Goal: Task Accomplishment & Management: Manage account settings

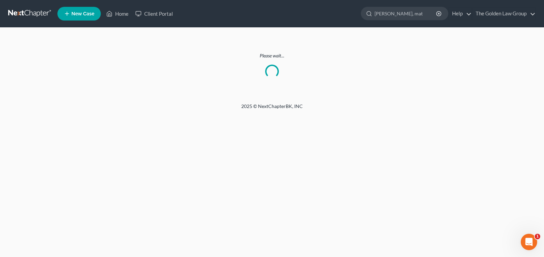
drag, startPoint x: 403, startPoint y: 12, endPoint x: 359, endPoint y: 11, distance: 44.8
click at [359, 11] on ul "New Case Home Client Portal [PERSON_NAME] - No Result - Creditors [PERSON_NAME]…" at bounding box center [296, 14] width 479 height 18
click at [124, 11] on link "Home" at bounding box center [117, 14] width 29 height 12
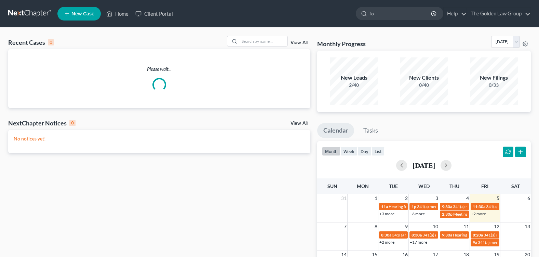
type input "fox"
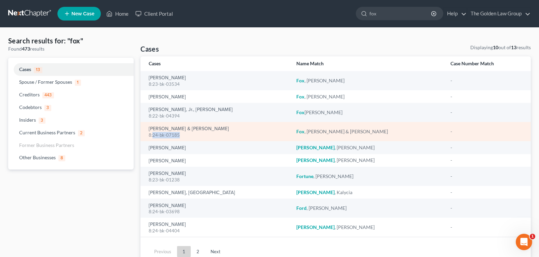
drag, startPoint x: 183, startPoint y: 136, endPoint x: 153, endPoint y: 132, distance: 29.6
click at [153, 132] on div "8:24-bk-07185" at bounding box center [217, 135] width 137 height 6
copy div "24-bk-07185"
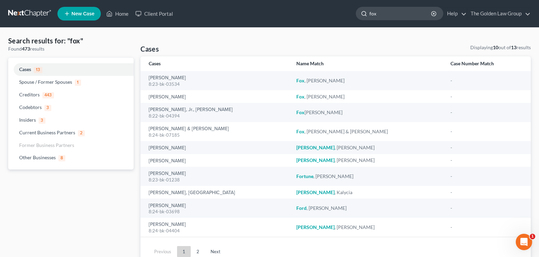
drag, startPoint x: 383, startPoint y: 13, endPoint x: 363, endPoint y: 13, distance: 20.2
click at [363, 13] on div "fox" at bounding box center [400, 13] width 88 height 13
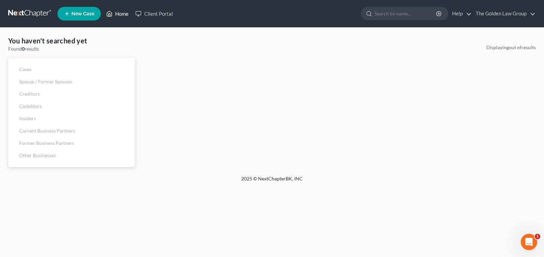
click at [123, 14] on link "Home" at bounding box center [117, 14] width 29 height 12
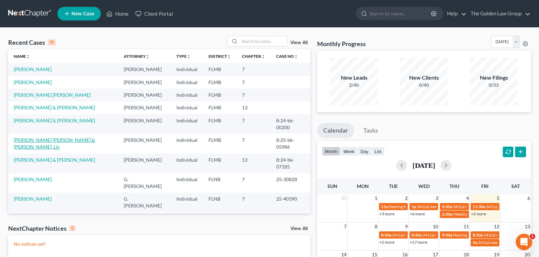
click at [55, 141] on link "[PERSON_NAME] [PERSON_NAME] & [PERSON_NAME], Lis" at bounding box center [54, 143] width 81 height 13
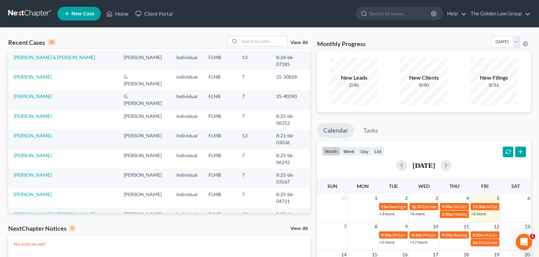
scroll to position [122, 0]
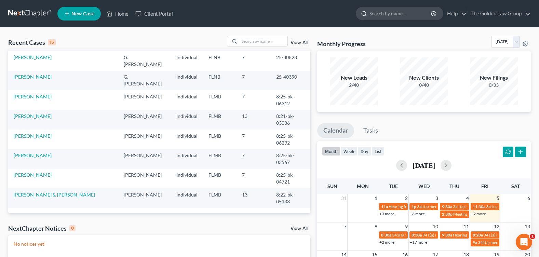
click at [376, 15] on input "search" at bounding box center [401, 13] width 63 height 13
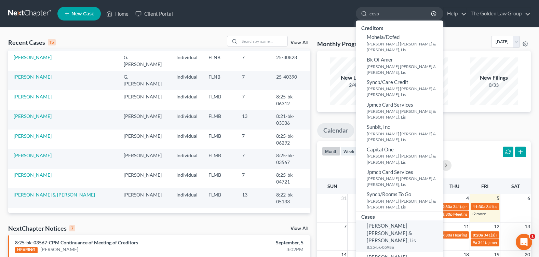
scroll to position [34, 0]
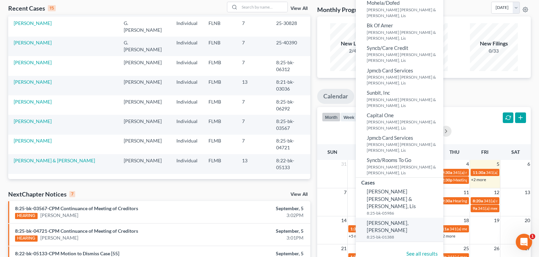
type input "cesp"
click at [390, 220] on span "[PERSON_NAME], [PERSON_NAME]" at bounding box center [388, 226] width 42 height 13
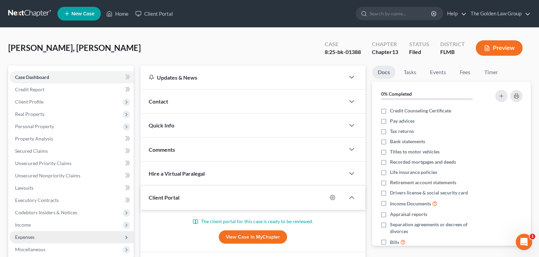
scroll to position [103, 0]
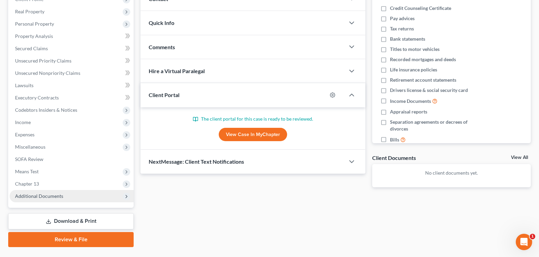
click at [49, 196] on span "Additional Documents" at bounding box center [39, 196] width 48 height 6
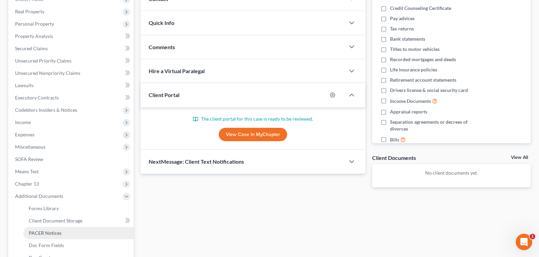
click at [46, 233] on span "PACER Notices" at bounding box center [45, 233] width 33 height 6
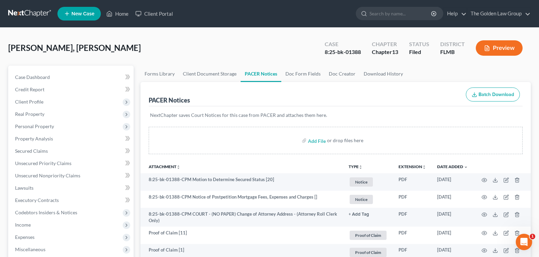
click at [278, 53] on div "[PERSON_NAME], Alecki Upgraded Case 8:25-bk-01388 Chapter Chapter 13 Status Fil…" at bounding box center [269, 51] width 523 height 30
click at [375, 12] on input "search" at bounding box center [401, 13] width 63 height 13
type input "[PERSON_NAME]"
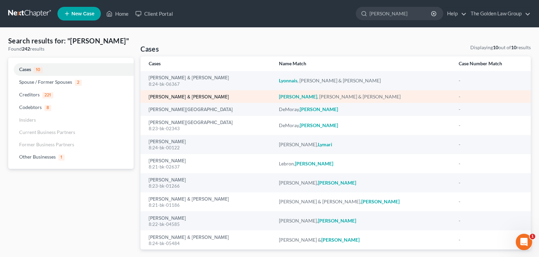
click at [163, 98] on link "[PERSON_NAME] & [PERSON_NAME]" at bounding box center [189, 97] width 80 height 5
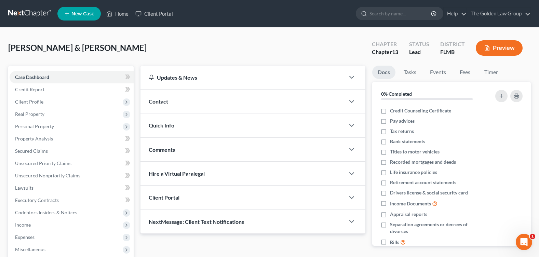
scroll to position [119, 0]
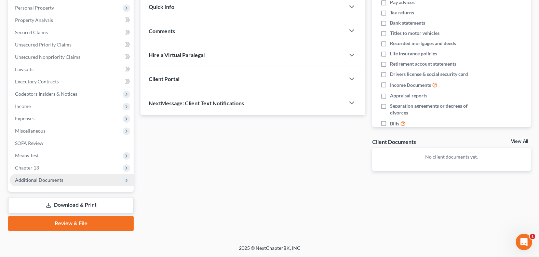
click at [44, 181] on span "Additional Documents" at bounding box center [39, 180] width 48 height 6
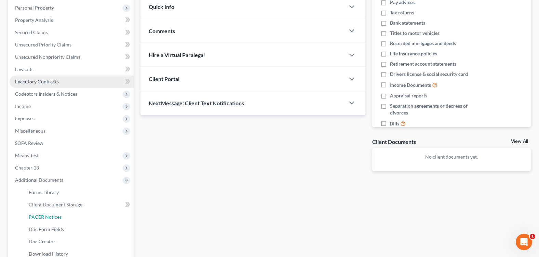
click at [51, 217] on span "PACER Notices" at bounding box center [45, 217] width 33 height 6
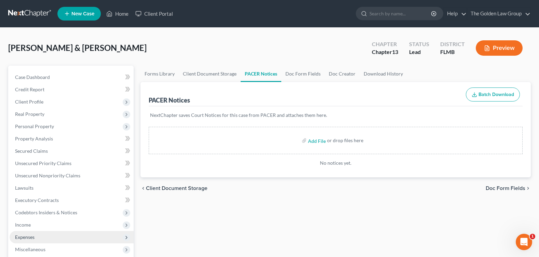
drag, startPoint x: 40, startPoint y: 239, endPoint x: 39, endPoint y: 231, distance: 7.9
click at [40, 239] on span "Expenses" at bounding box center [72, 237] width 124 height 12
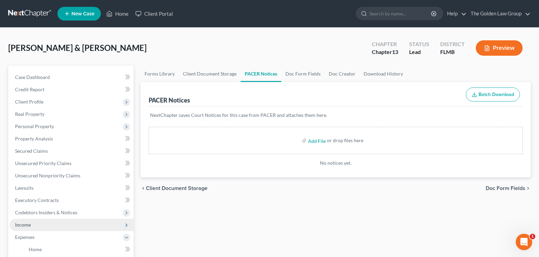
click at [38, 226] on span "Income" at bounding box center [72, 225] width 124 height 12
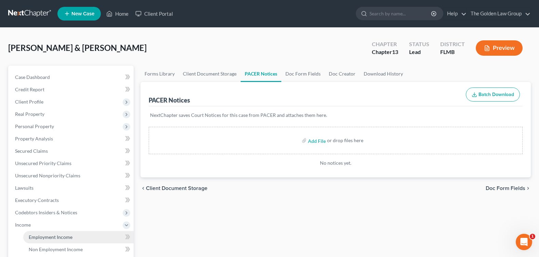
scroll to position [34, 0]
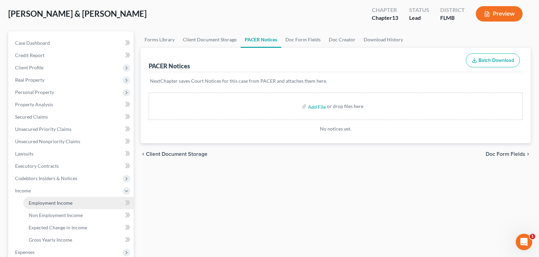
click at [67, 205] on span "Employment Income" at bounding box center [51, 203] width 44 height 6
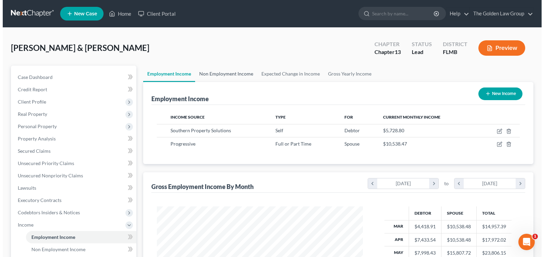
scroll to position [123, 219]
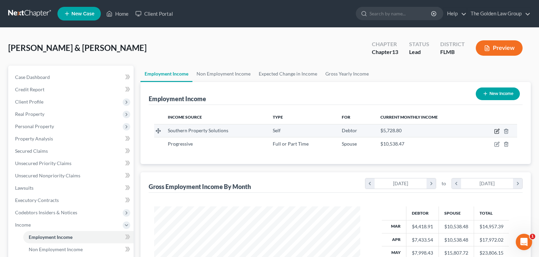
click at [497, 131] on icon "button" at bounding box center [497, 130] width 3 height 3
select select "1"
select select "9"
select select "0"
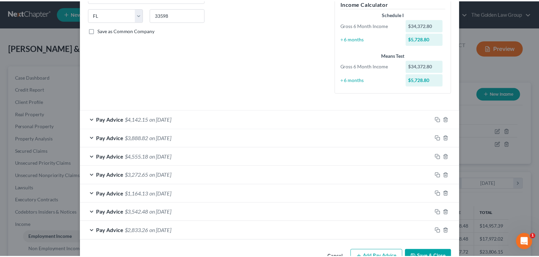
scroll to position [0, 0]
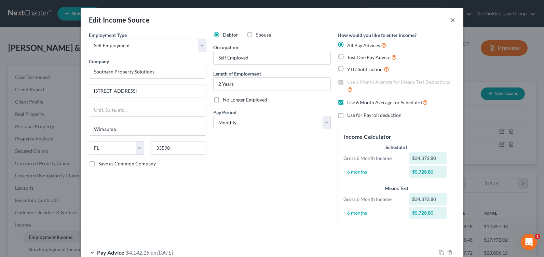
click at [451, 21] on button "×" at bounding box center [453, 20] width 5 height 8
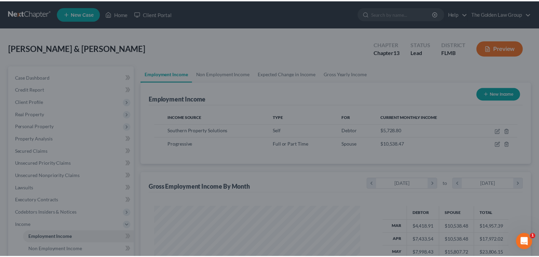
scroll to position [341736, 341638]
